Goal: Book appointment/travel/reservation

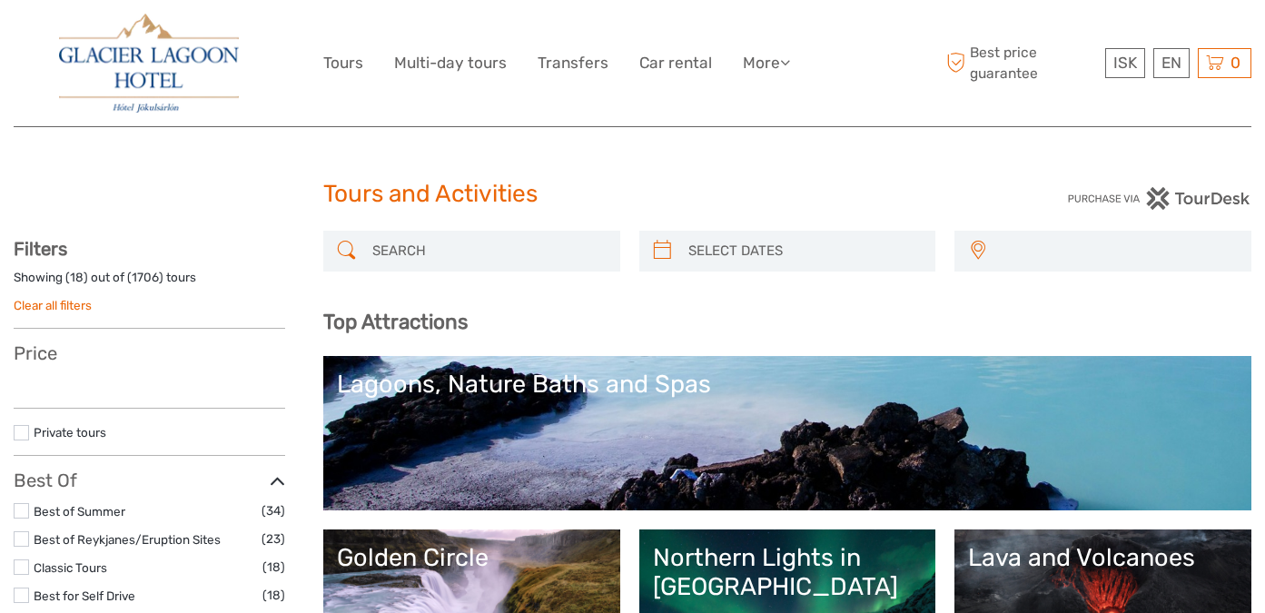
select select
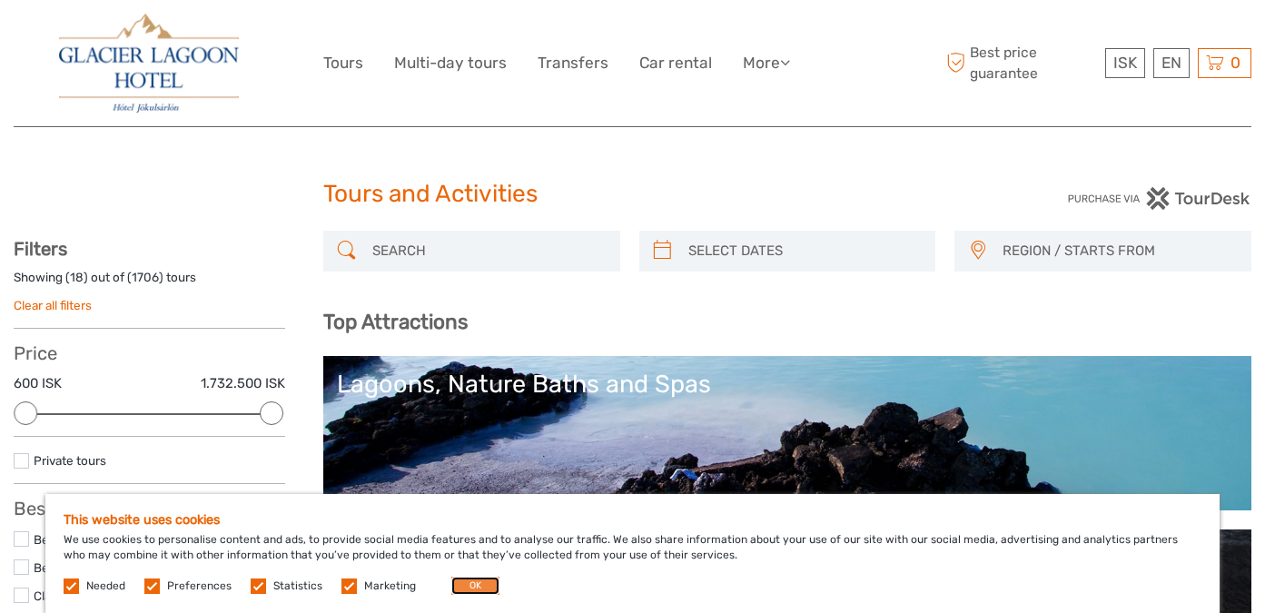
click at [457, 591] on button "OK" at bounding box center [475, 586] width 48 height 18
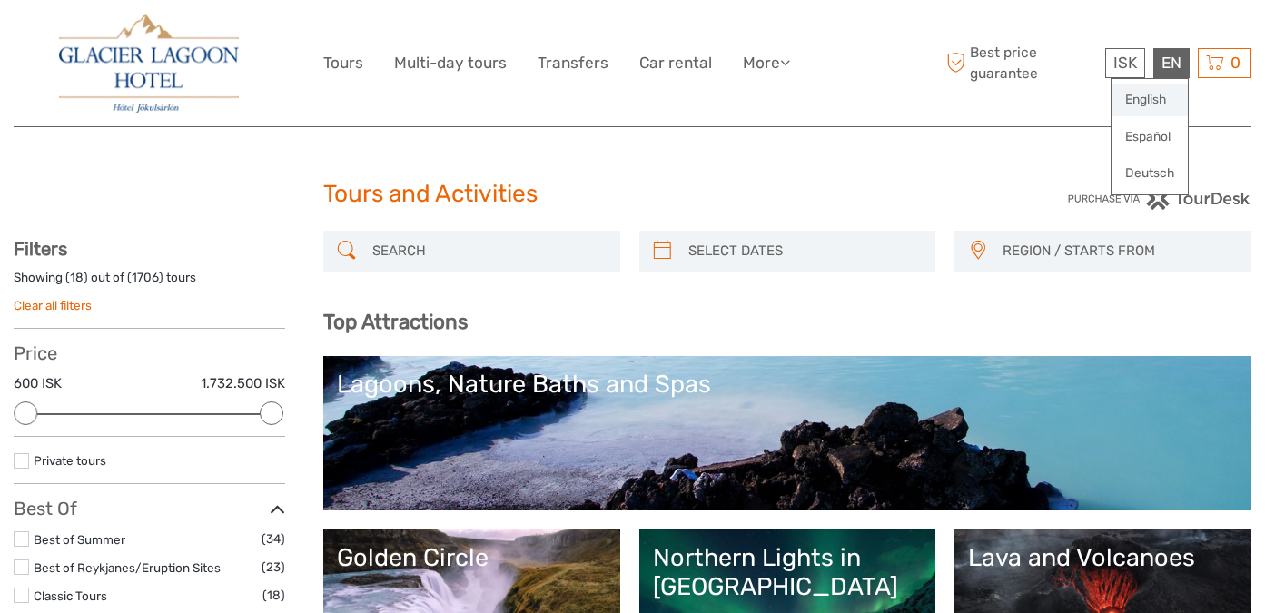
click at [1143, 94] on link "English" at bounding box center [1150, 100] width 76 height 33
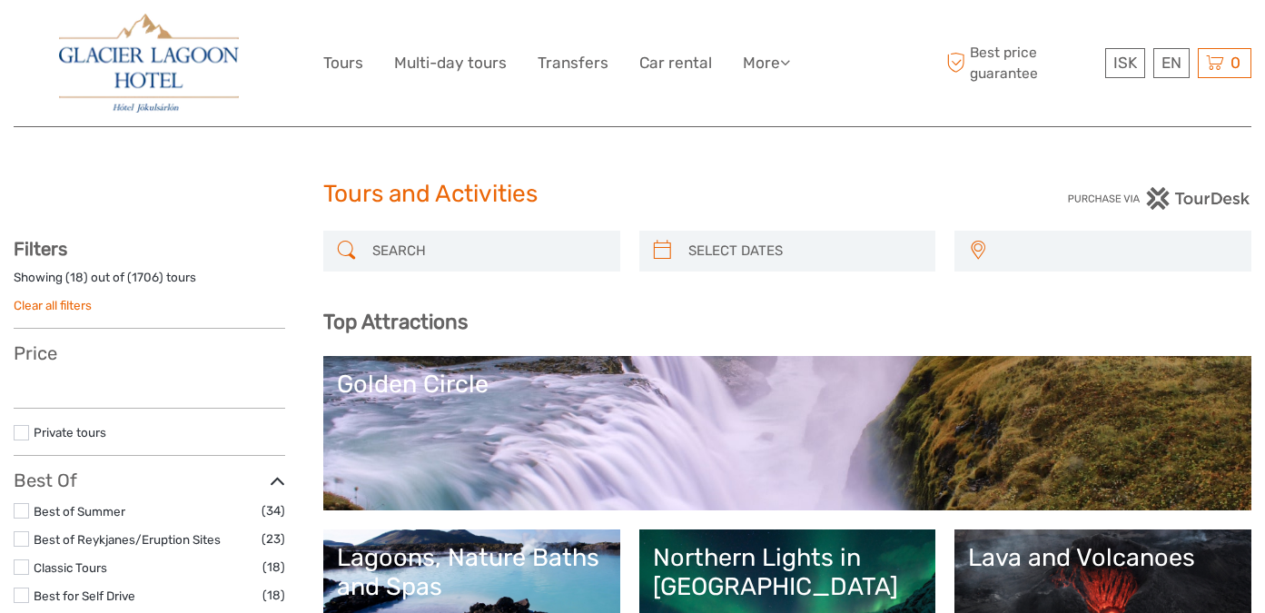
select select
